Goal: Task Accomplishment & Management: Use online tool/utility

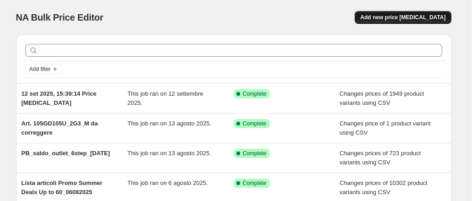
click at [422, 14] on span "Add new price [MEDICAL_DATA]" at bounding box center [402, 17] width 85 height 7
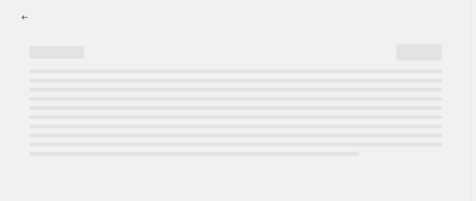
select select "percentage"
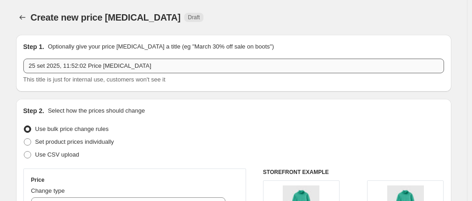
scroll to position [46, 0]
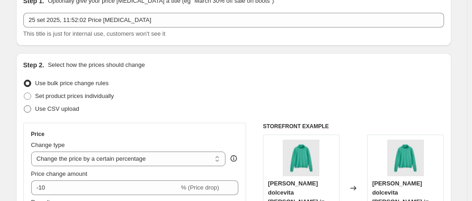
click at [28, 108] on span at bounding box center [27, 108] width 7 height 7
click at [24, 106] on input "Use CSV upload" at bounding box center [24, 105] width 0 height 0
radio input "true"
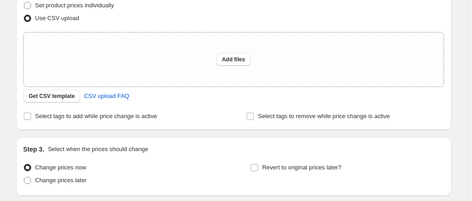
scroll to position [137, 0]
click at [232, 57] on span "Add files" at bounding box center [233, 58] width 23 height 7
type input "C:\fakepath\Aggiunta sconto su tg mancanti.csv"
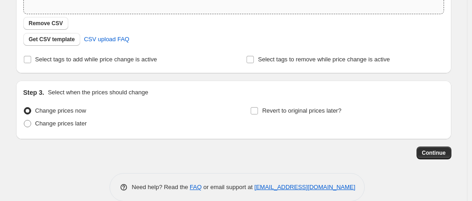
scroll to position [222, 0]
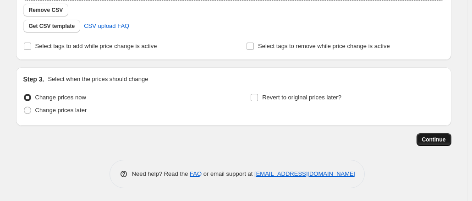
click at [428, 138] on span "Continue" at bounding box center [434, 139] width 24 height 7
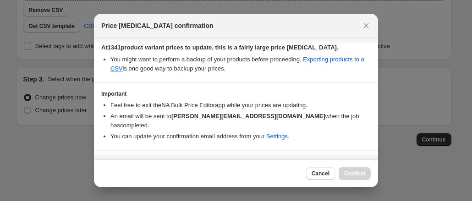
scroll to position [108, 0]
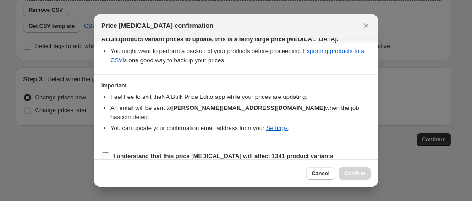
click at [105, 152] on input "I understand that this price [MEDICAL_DATA] will affect 1341 product variants" at bounding box center [105, 155] width 7 height 7
checkbox input "true"
click at [360, 176] on span "Confirm" at bounding box center [354, 173] width 21 height 7
